Goal: Information Seeking & Learning: Check status

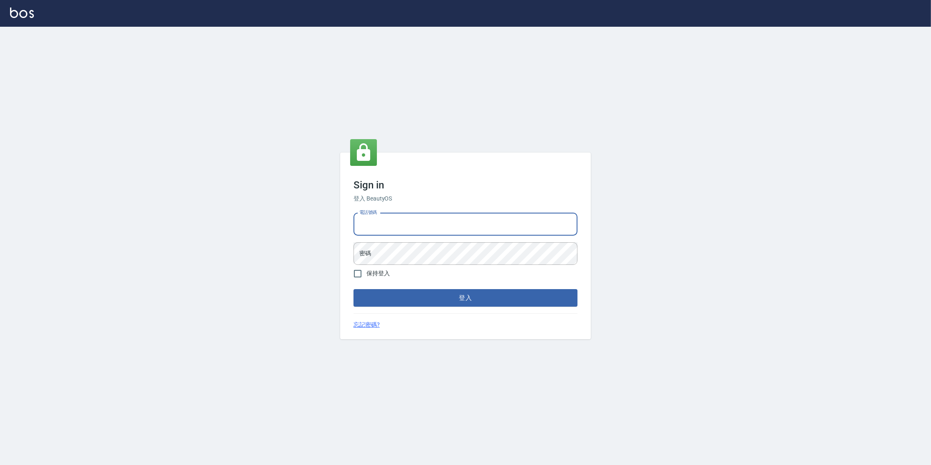
click at [407, 226] on input "電話號碼" at bounding box center [465, 224] width 224 height 23
type input "0977380821"
click at [353, 289] on button "登入" at bounding box center [465, 298] width 224 height 18
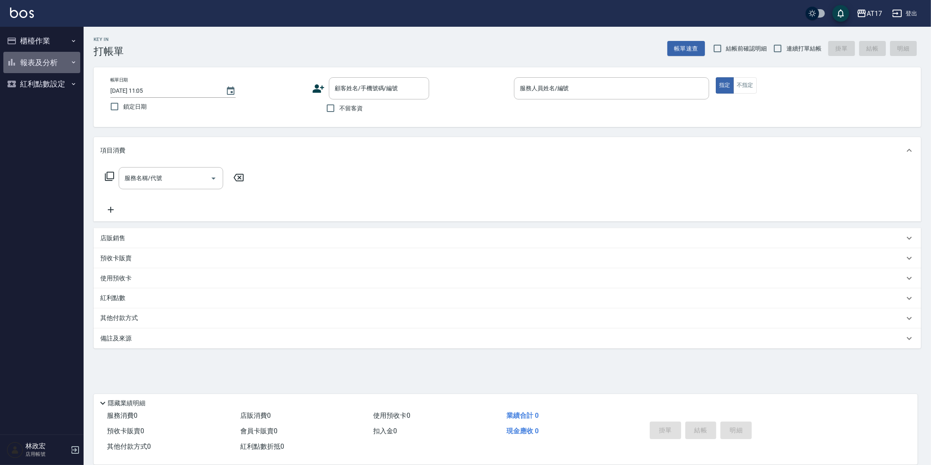
click at [54, 69] on button "報表及分析" at bounding box center [41, 63] width 77 height 22
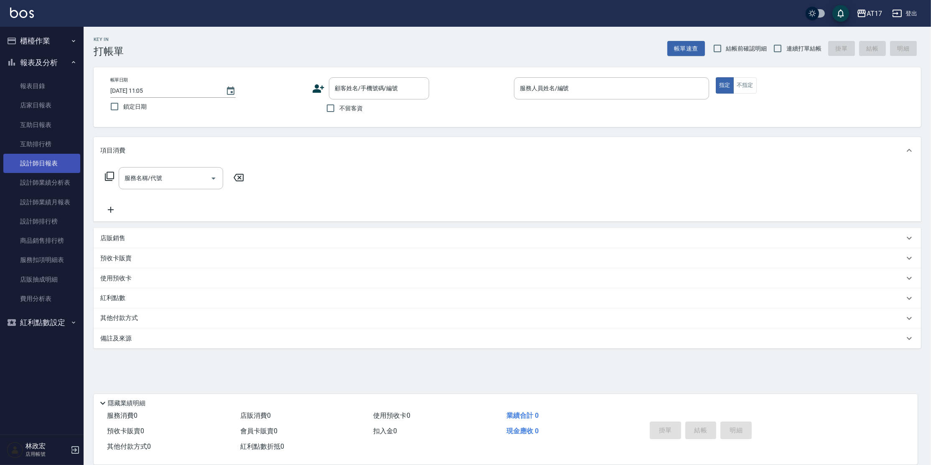
click at [52, 166] on link "設計師日報表" at bounding box center [41, 163] width 77 height 19
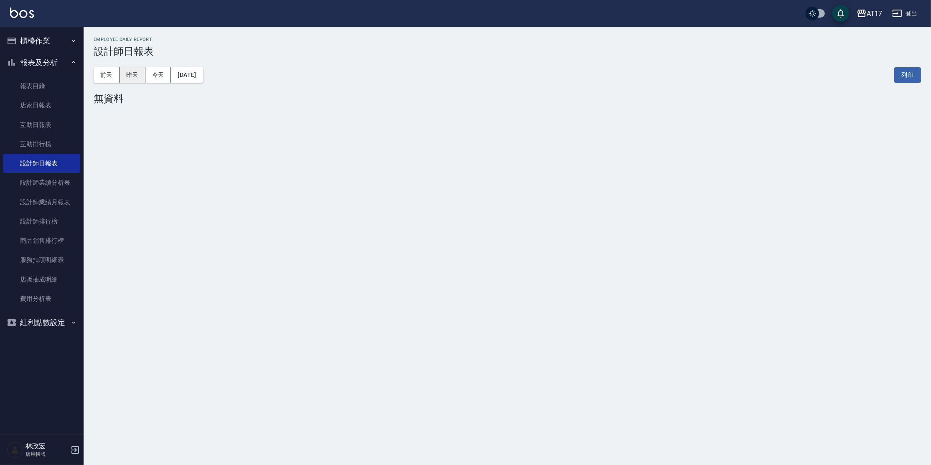
click at [138, 75] on button "昨天" at bounding box center [132, 74] width 26 height 15
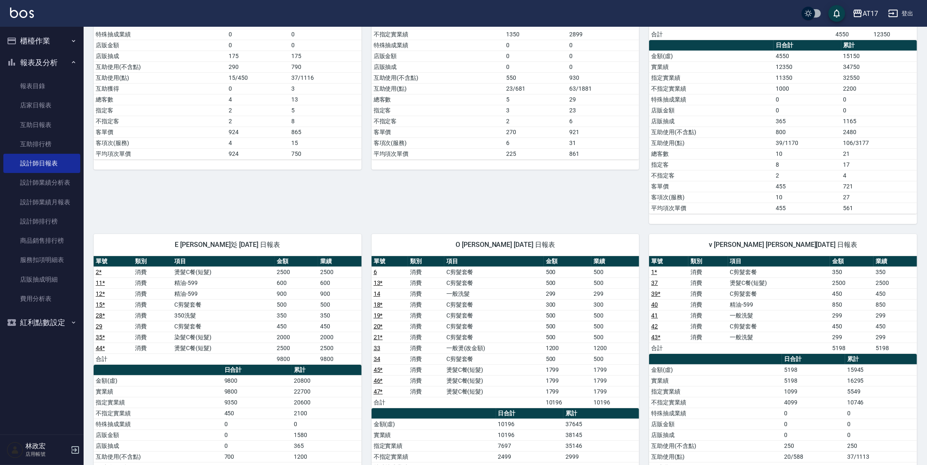
scroll to position [228, 0]
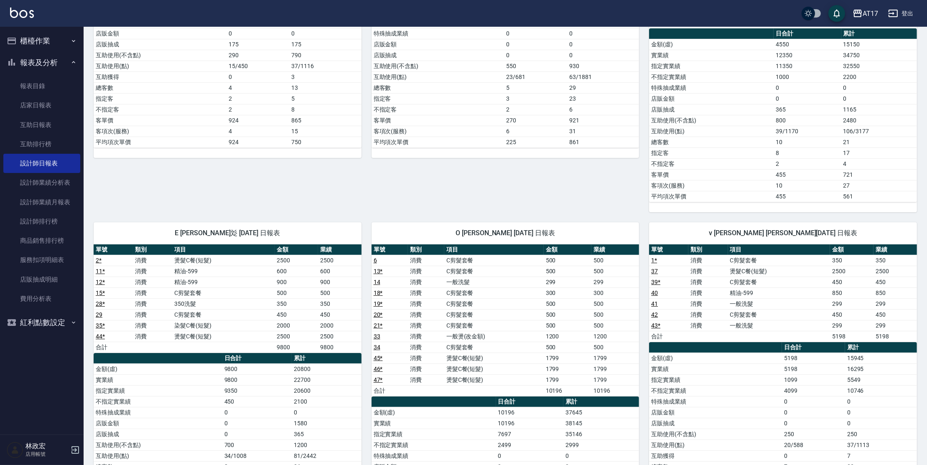
click at [874, 48] on td "15150" at bounding box center [879, 44] width 76 height 11
click at [64, 294] on link "費用分析表" at bounding box center [41, 298] width 77 height 19
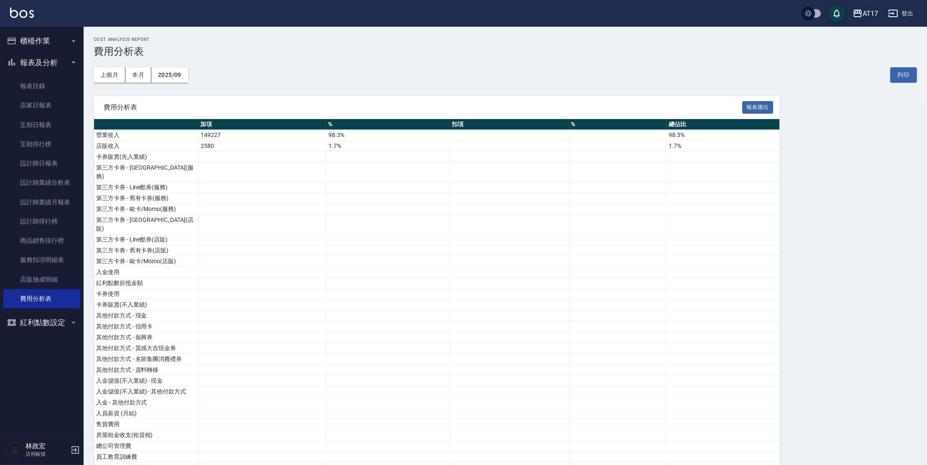
click at [859, 12] on icon "button" at bounding box center [857, 14] width 8 height 8
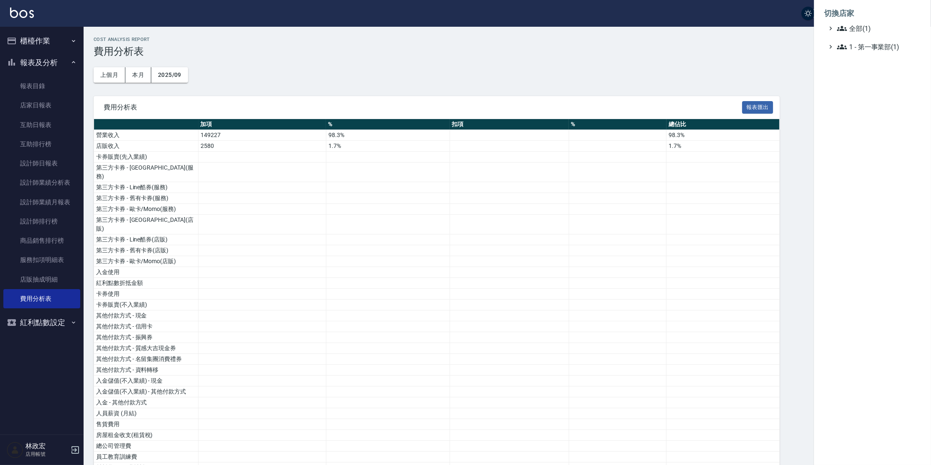
click at [851, 272] on div "切換店家 全部(1) 1 - 第一事業部(1)" at bounding box center [872, 232] width 117 height 465
click at [98, 73] on div at bounding box center [465, 232] width 931 height 465
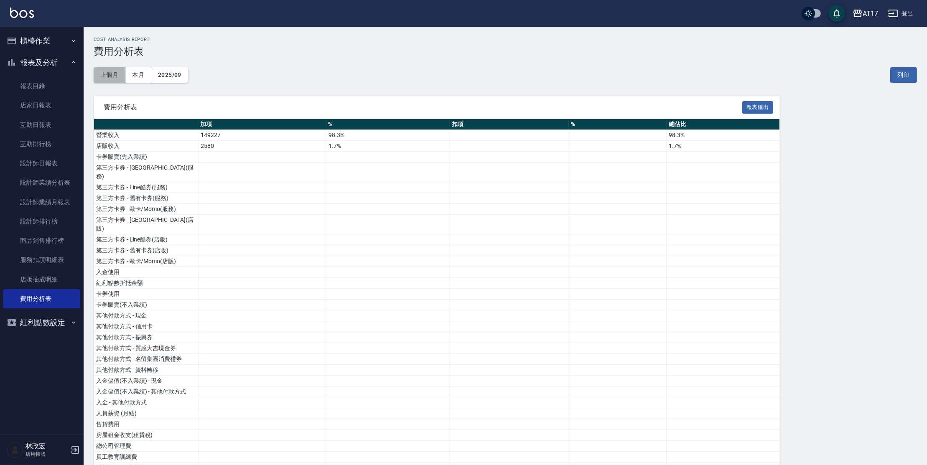
click at [99, 75] on button "上個月" at bounding box center [110, 74] width 32 height 15
